Goal: Check status: Check status

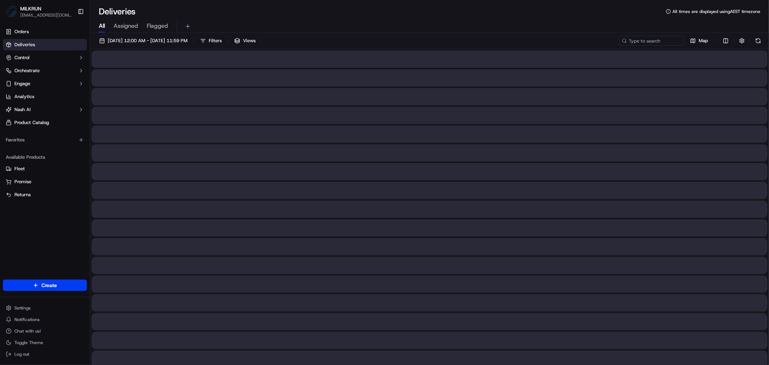
click at [103, 23] on span "All" at bounding box center [102, 26] width 6 height 9
click at [639, 39] on input at bounding box center [641, 41] width 87 height 10
paste input "9ca0bc71-5a15-46d0-ae2c-de364224751f"
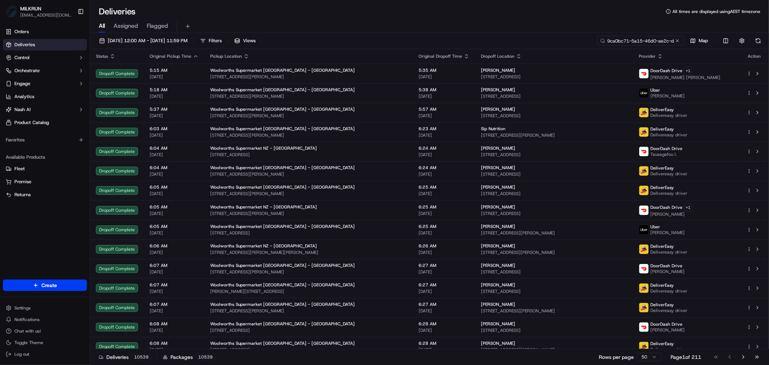
scroll to position [0, 34]
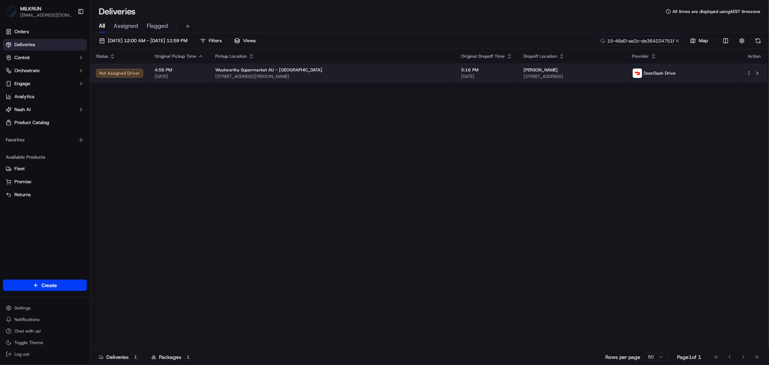
type input "9ca0bc71-5a15-46d0-ae2c-de364224751f"
click at [342, 66] on td "Woolworths Supermarket AU - [GEOGRAPHIC_DATA] [STREET_ADDRESS][PERSON_NAME]" at bounding box center [333, 72] width 246 height 19
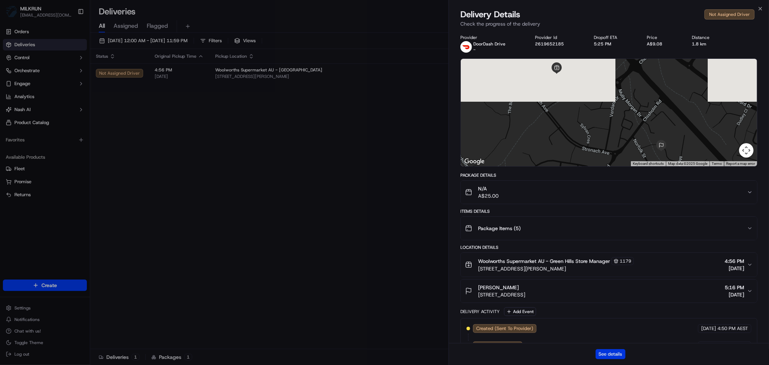
click at [613, 357] on button "See details" at bounding box center [611, 354] width 30 height 10
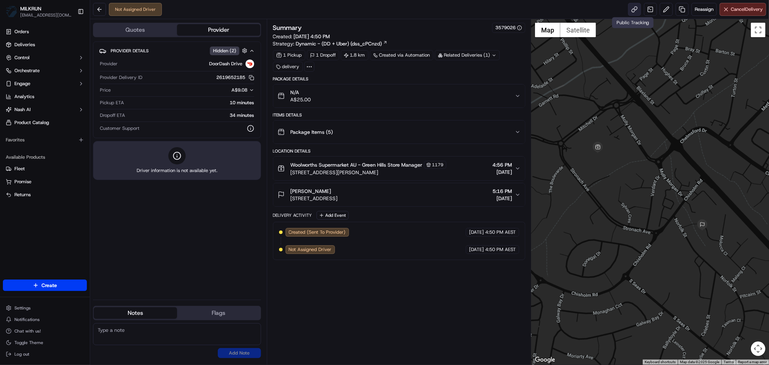
click at [633, 10] on link at bounding box center [634, 9] width 13 height 13
